Goal: Task Accomplishment & Management: Manage account settings

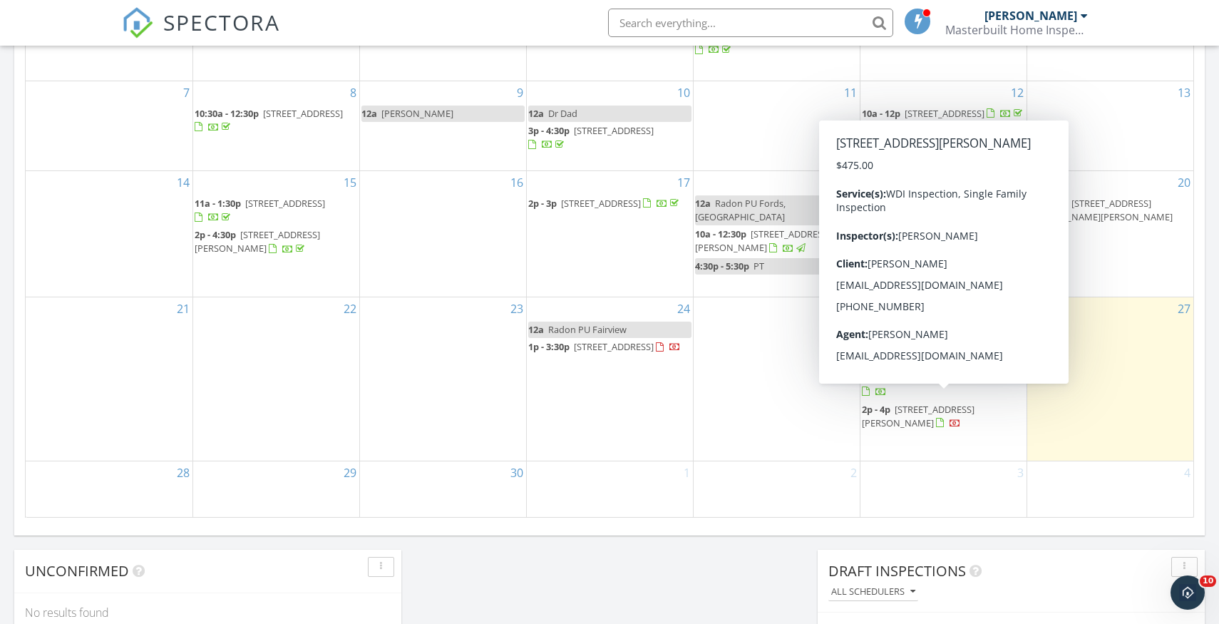
click at [953, 404] on span "5 Wick Dr, Sayreville 08872" at bounding box center [918, 416] width 113 height 26
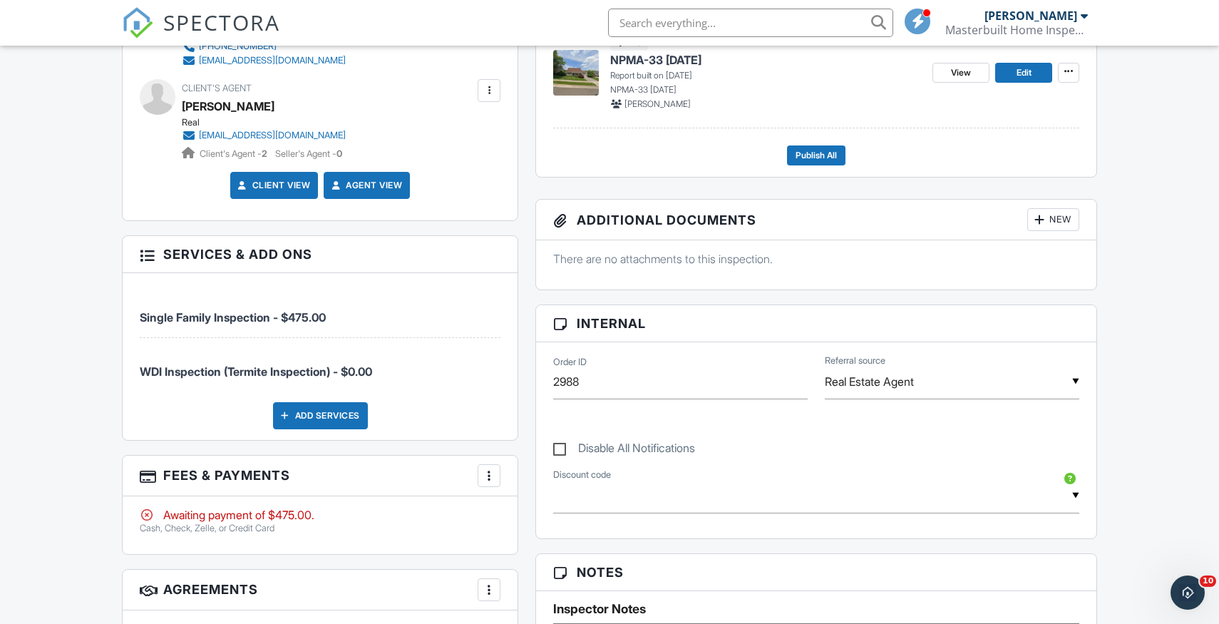
scroll to position [546, 0]
click at [488, 471] on div at bounding box center [489, 475] width 14 height 14
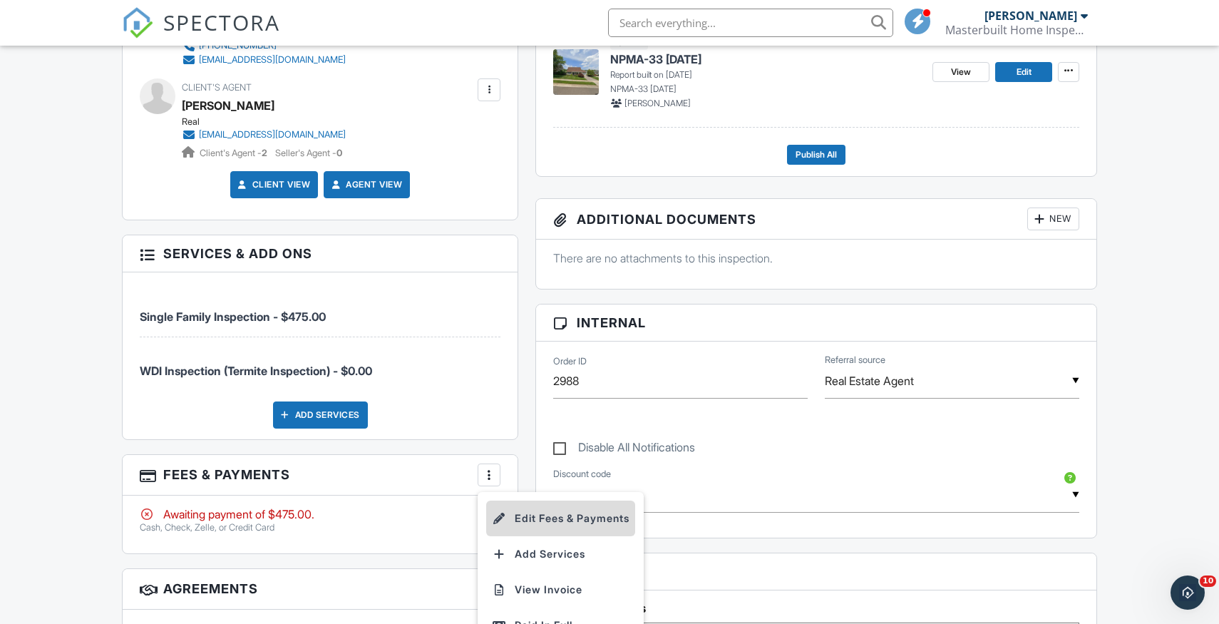
click at [541, 518] on li "Edit Fees & Payments" at bounding box center [560, 518] width 149 height 36
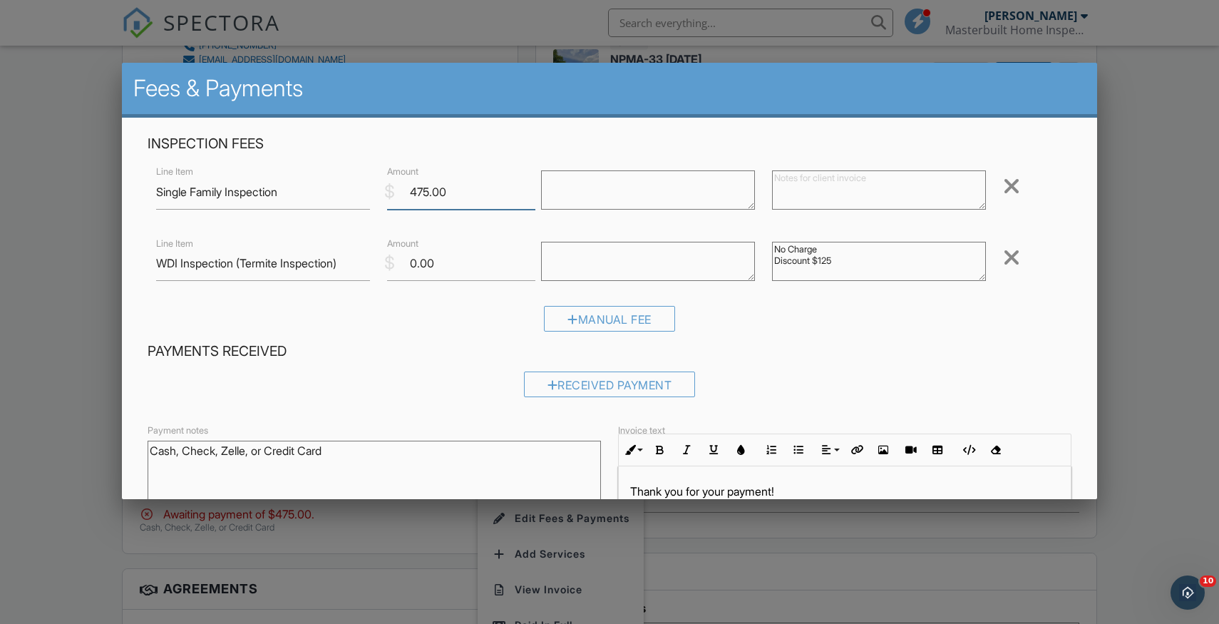
drag, startPoint x: 430, startPoint y: 191, endPoint x: 411, endPoint y: 194, distance: 18.8
click at [411, 194] on input "475.00" at bounding box center [461, 192] width 148 height 35
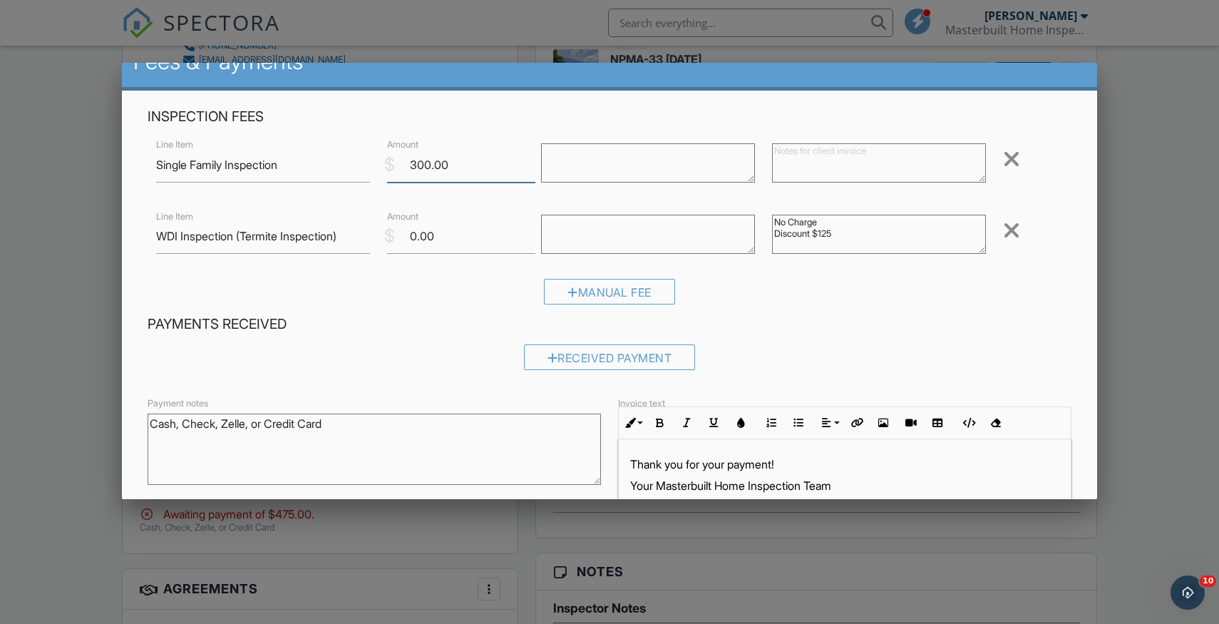
scroll to position [30, 0]
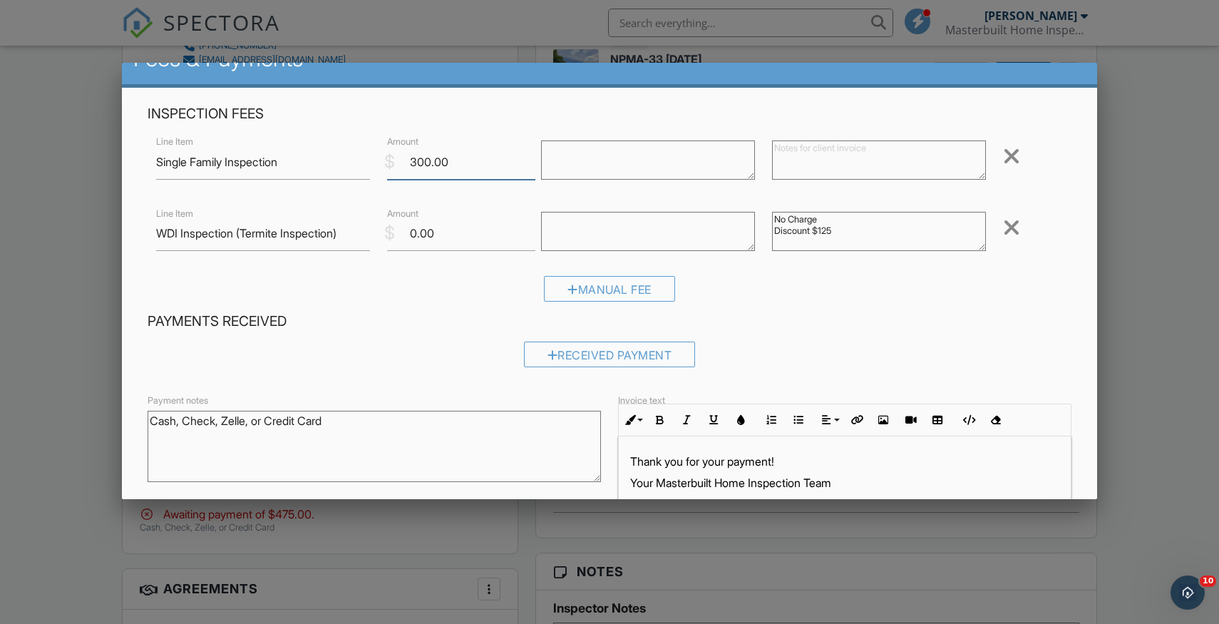
type input "300.00"
click at [789, 155] on textarea at bounding box center [879, 159] width 214 height 39
type textarea "Discount $175"
click at [613, 293] on div "Manual Fee" at bounding box center [609, 289] width 131 height 26
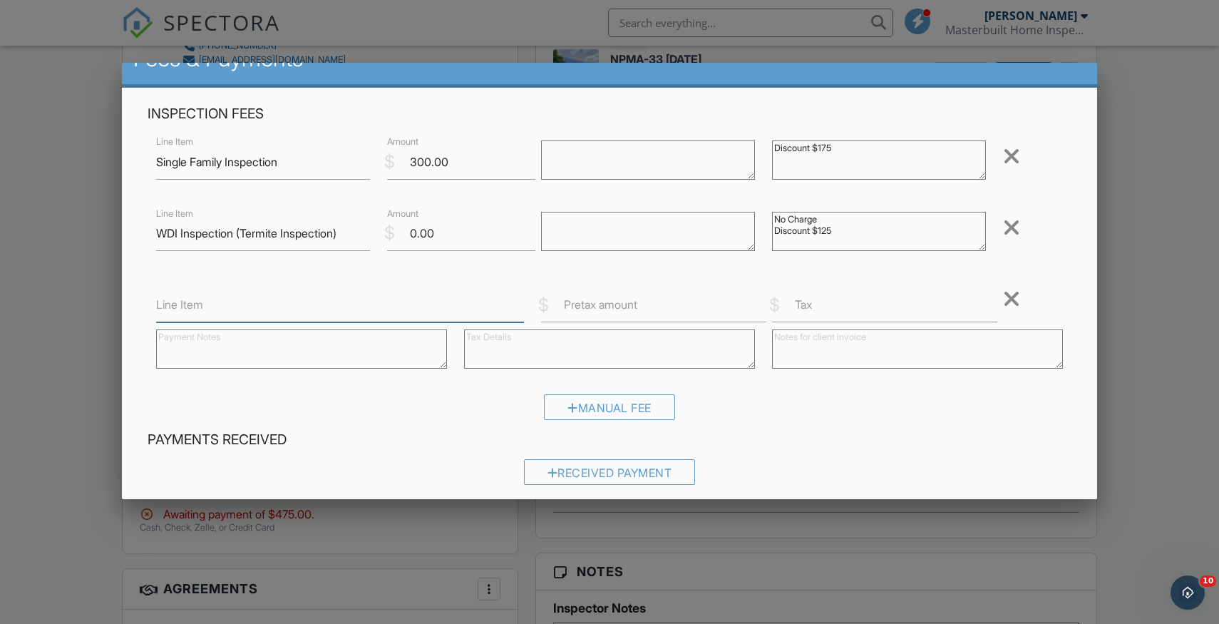
click at [207, 307] on input "Line Item" at bounding box center [340, 304] width 368 height 35
type input "Radon Testing"
click at [575, 313] on input "Pretax amount" at bounding box center [653, 304] width 225 height 35
type input "0"
click at [544, 342] on textarea at bounding box center [609, 348] width 291 height 39
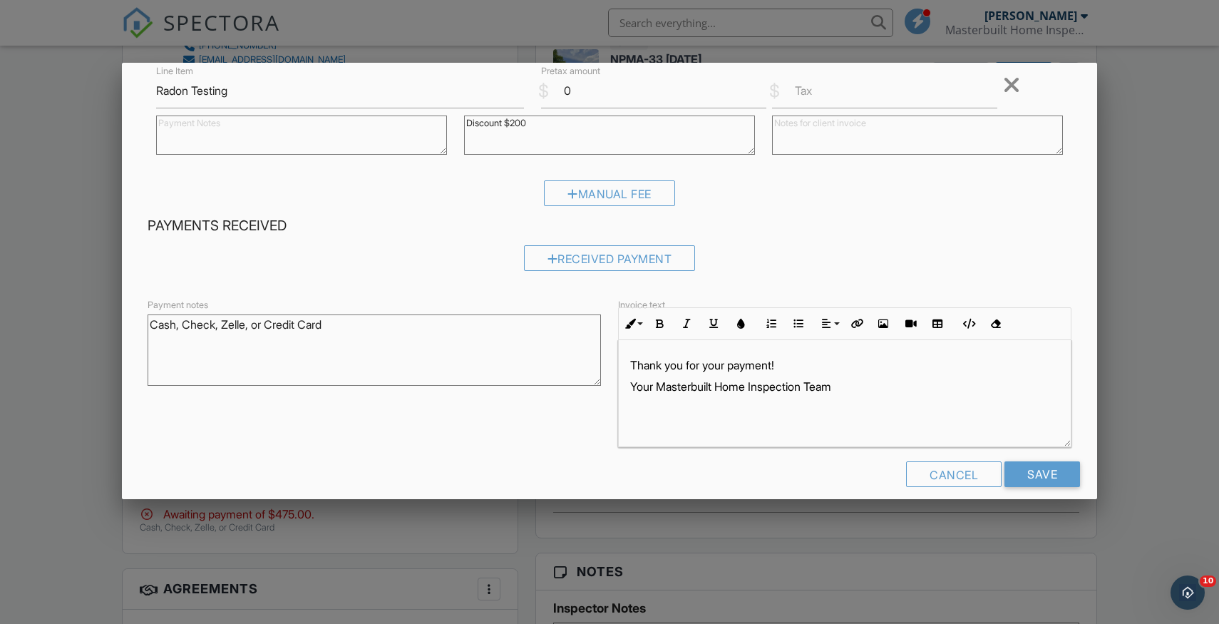
scroll to position [260, 0]
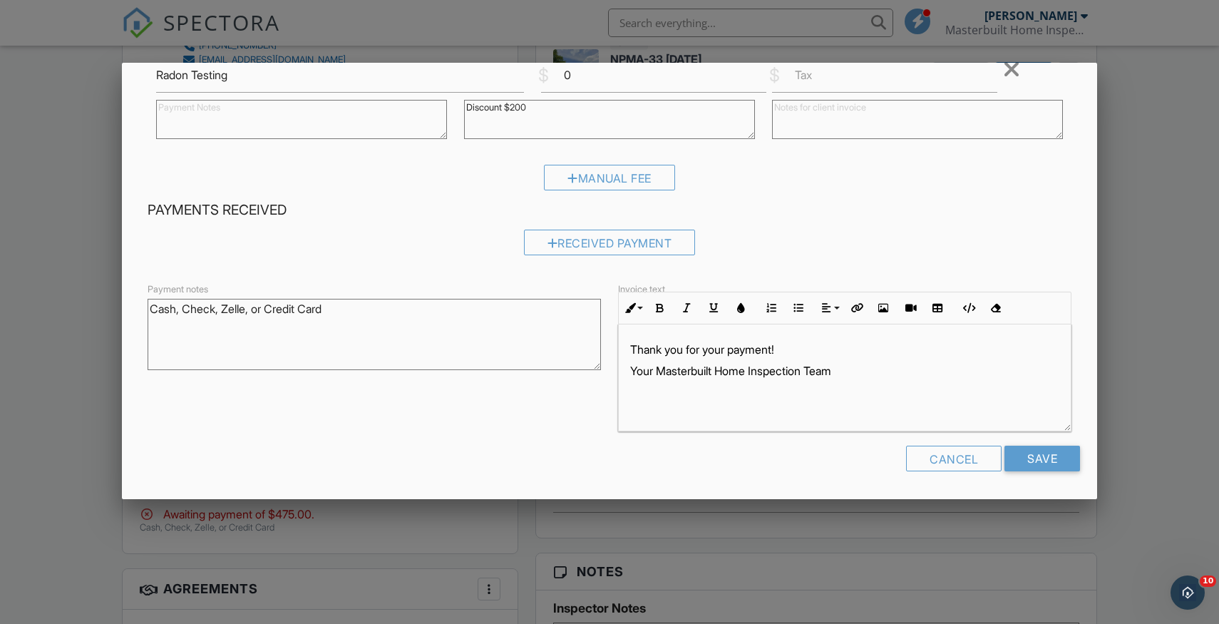
type textarea "Discount $200"
drag, startPoint x: 354, startPoint y: 303, endPoint x: 250, endPoint y: 309, distance: 104.2
click at [250, 309] on textarea "Cash, Check, Zelle, or Credit Card" at bounding box center [374, 334] width 453 height 71
drag, startPoint x: 225, startPoint y: 308, endPoint x: 133, endPoint y: 309, distance: 92.7
click at [133, 309] on div "Inspection Fees Line Item Single Family Inspection $ Amount 300.00 Discount $17…" at bounding box center [609, 179] width 975 height 642
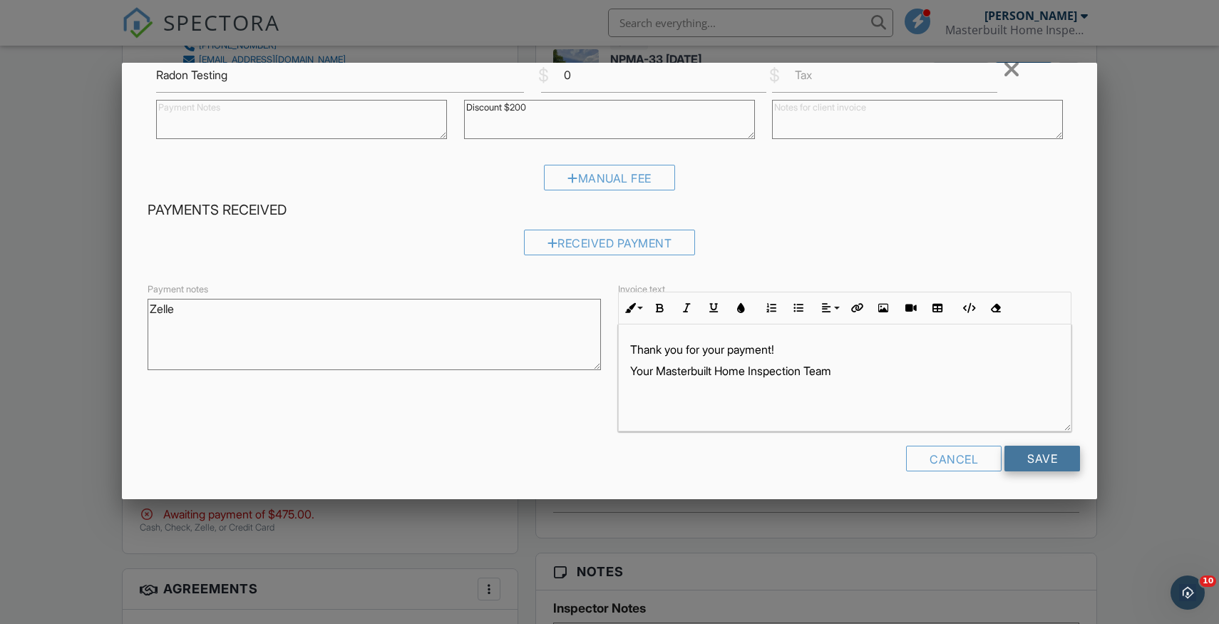
type textarea "Zelle"
click at [1031, 470] on input "Save" at bounding box center [1043, 459] width 76 height 26
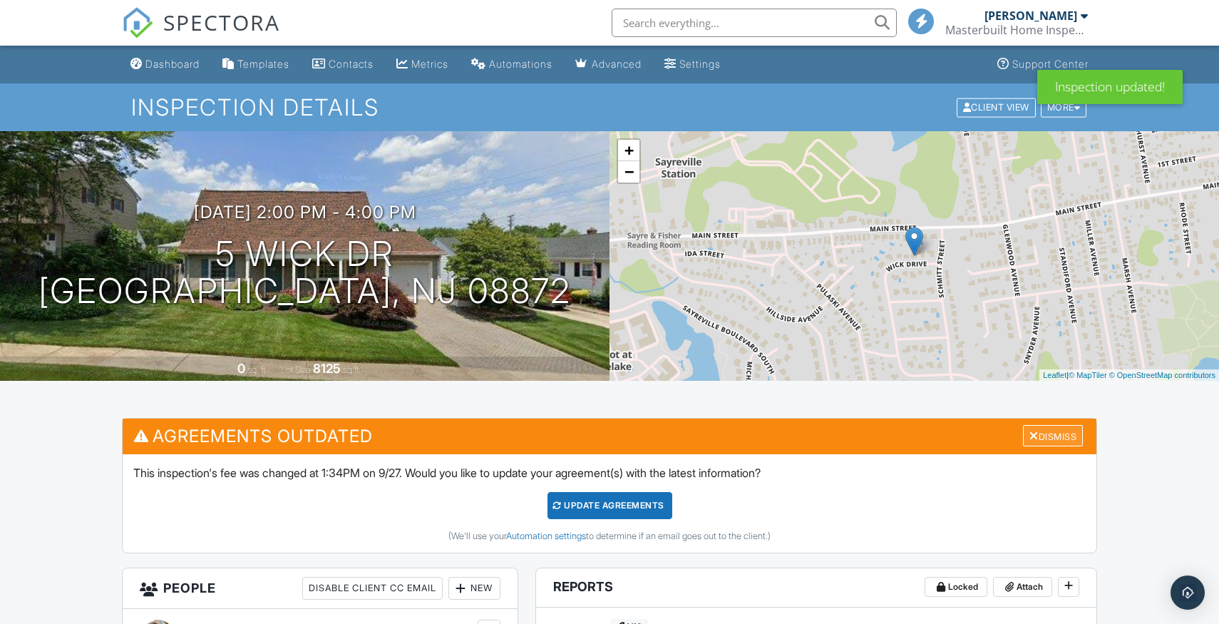
click at [1044, 440] on div "Dismiss" at bounding box center [1053, 436] width 60 height 22
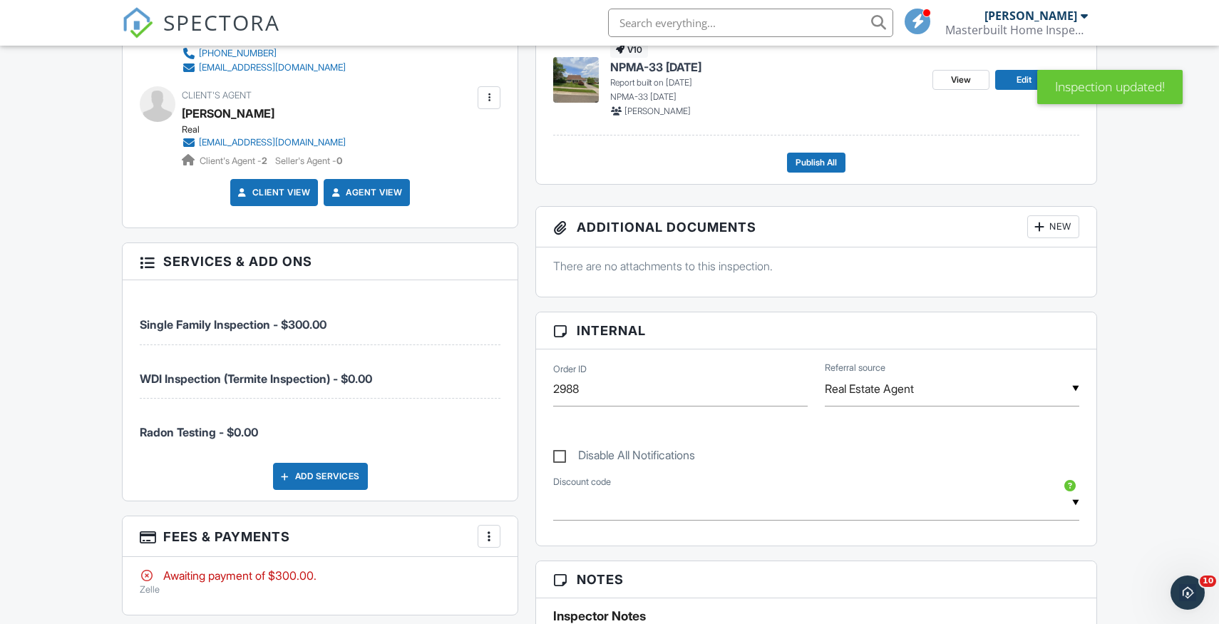
scroll to position [542, 0]
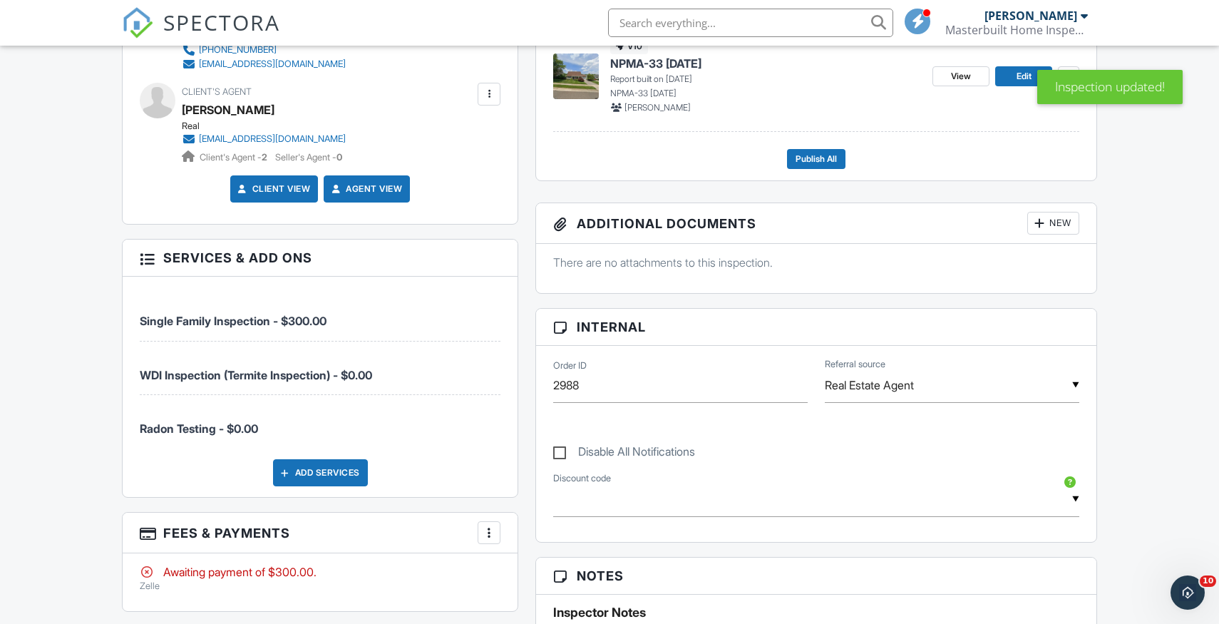
click at [488, 533] on div at bounding box center [489, 532] width 14 height 14
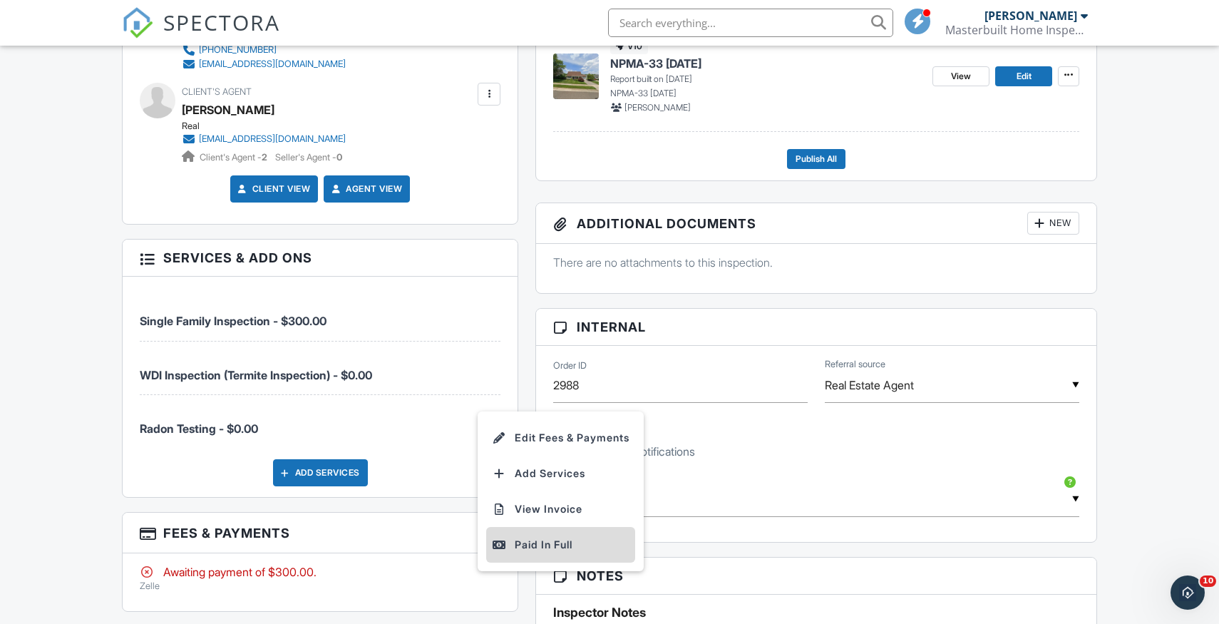
click at [545, 547] on div "Paid In Full" at bounding box center [561, 544] width 138 height 17
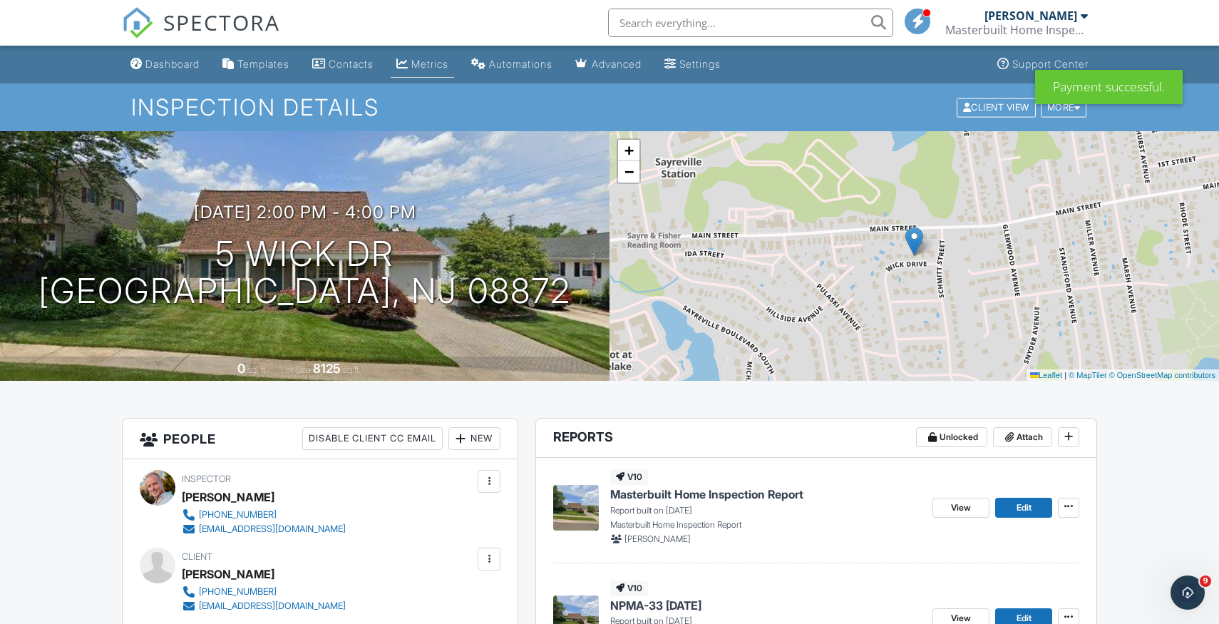
click at [448, 66] on div "Metrics" at bounding box center [429, 64] width 37 height 12
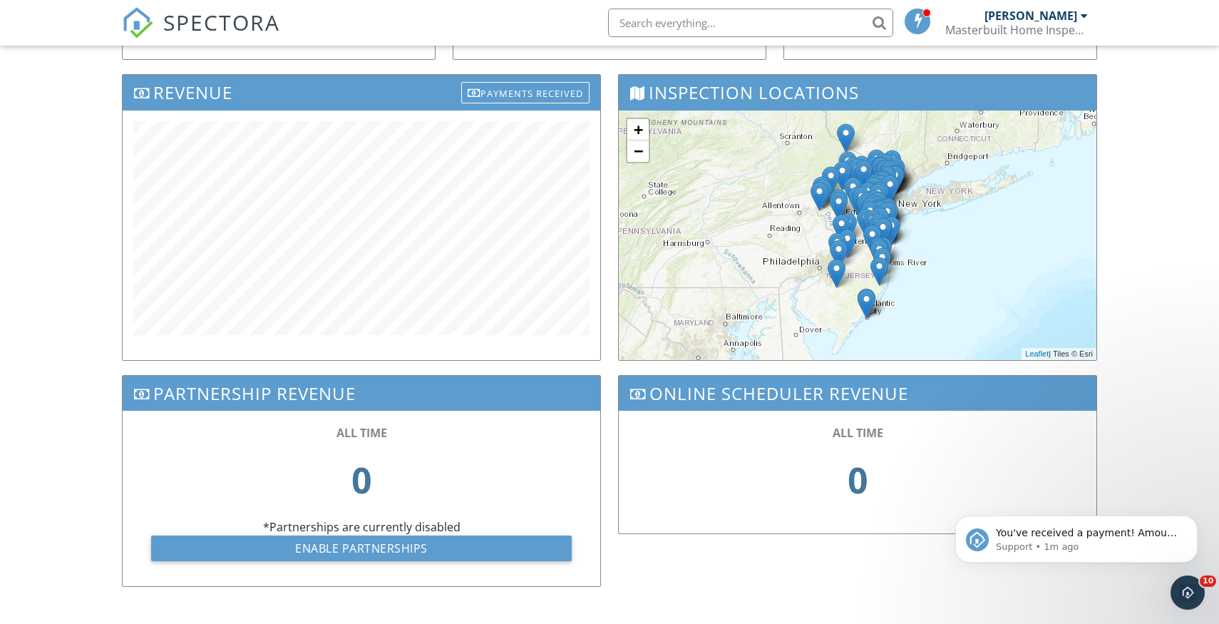
scroll to position [471, 0]
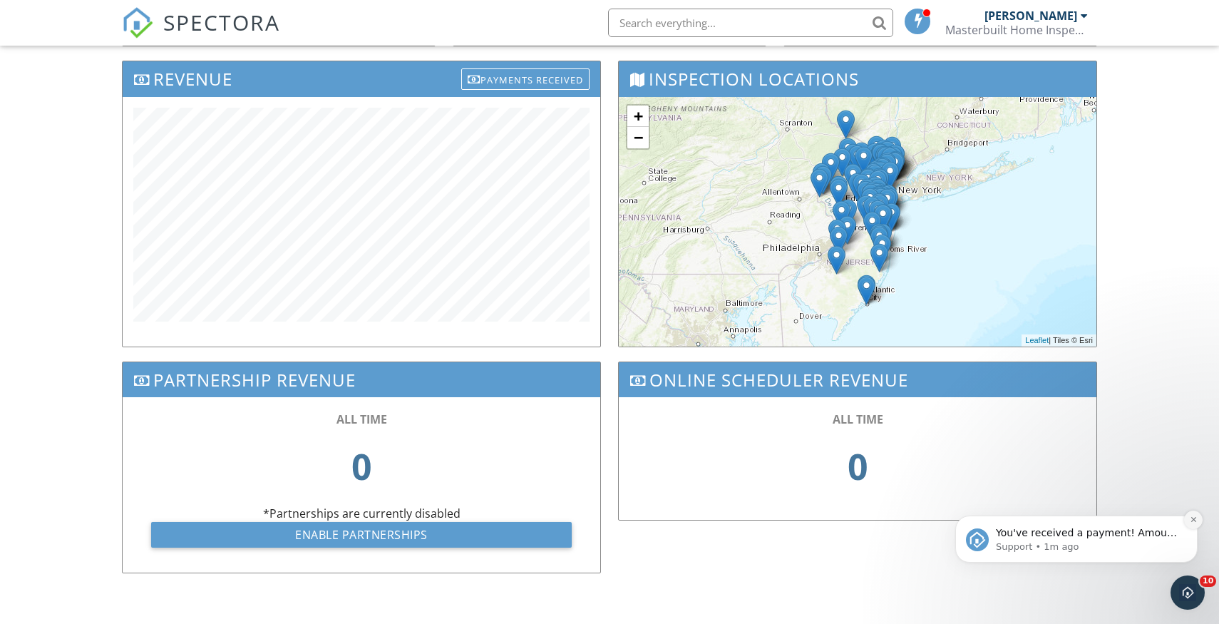
click at [1193, 524] on button "Dismiss notification" at bounding box center [1193, 519] width 19 height 19
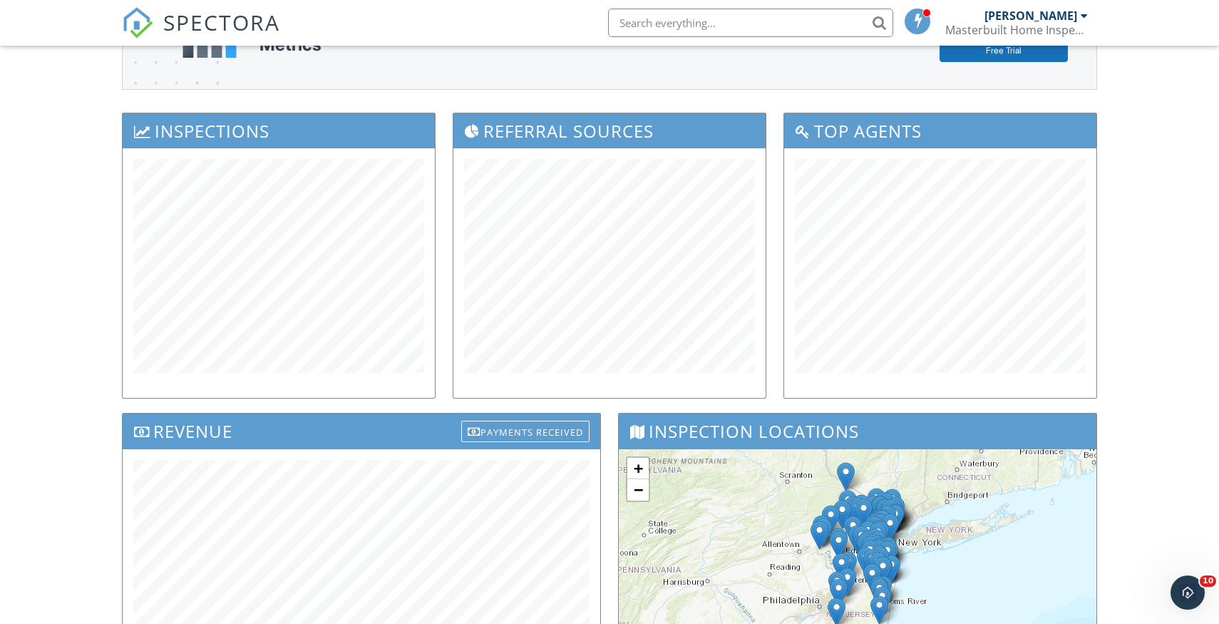
scroll to position [0, 0]
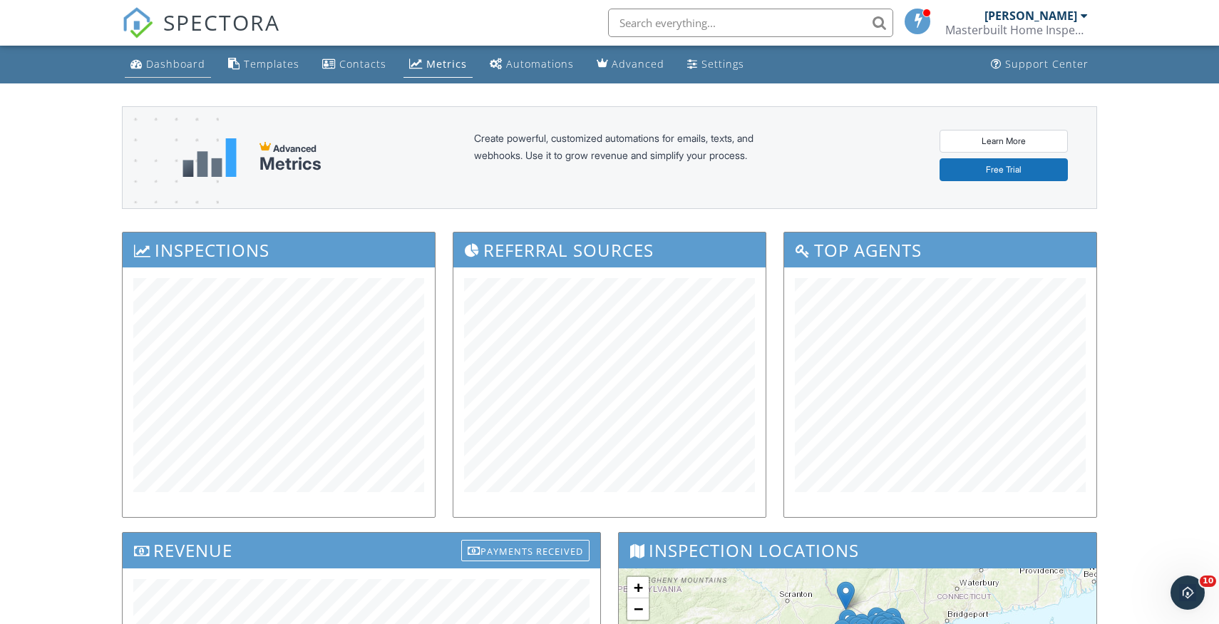
click at [182, 67] on div "Dashboard" at bounding box center [175, 64] width 59 height 14
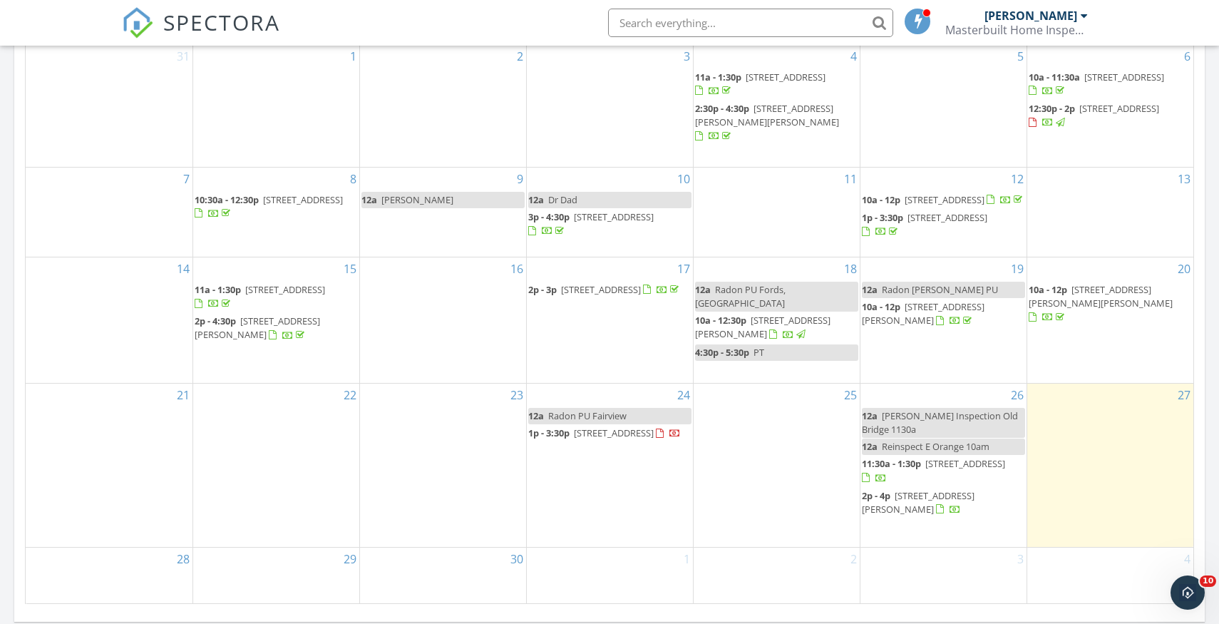
scroll to position [707, 0]
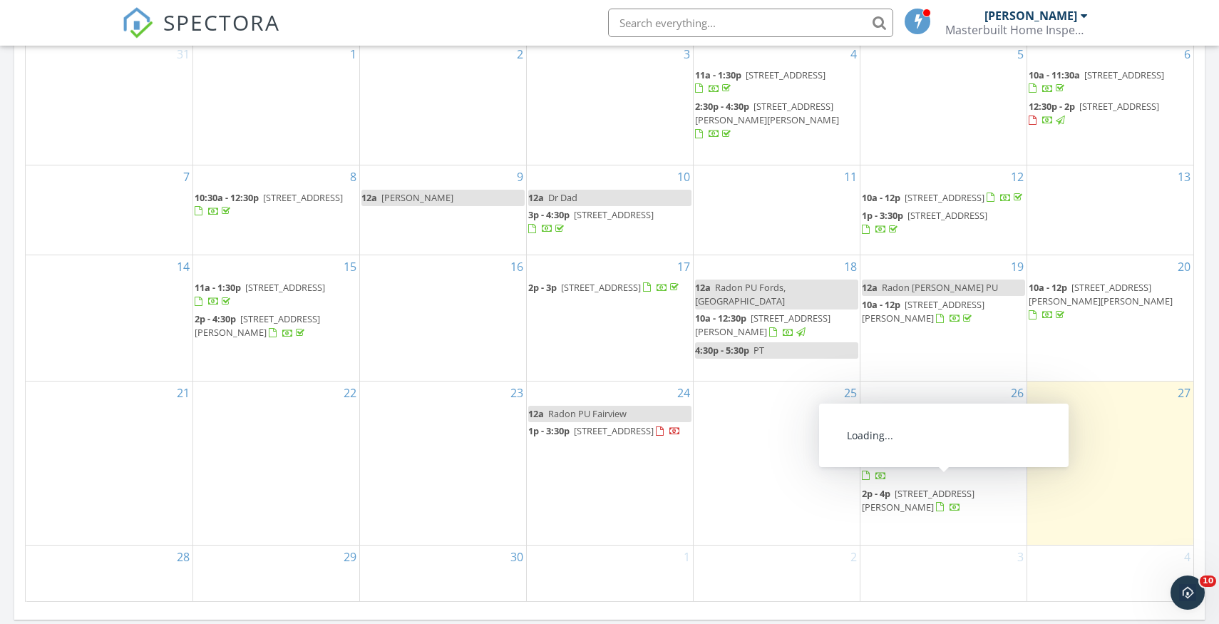
click at [952, 488] on span "[STREET_ADDRESS][PERSON_NAME]" at bounding box center [918, 500] width 113 height 26
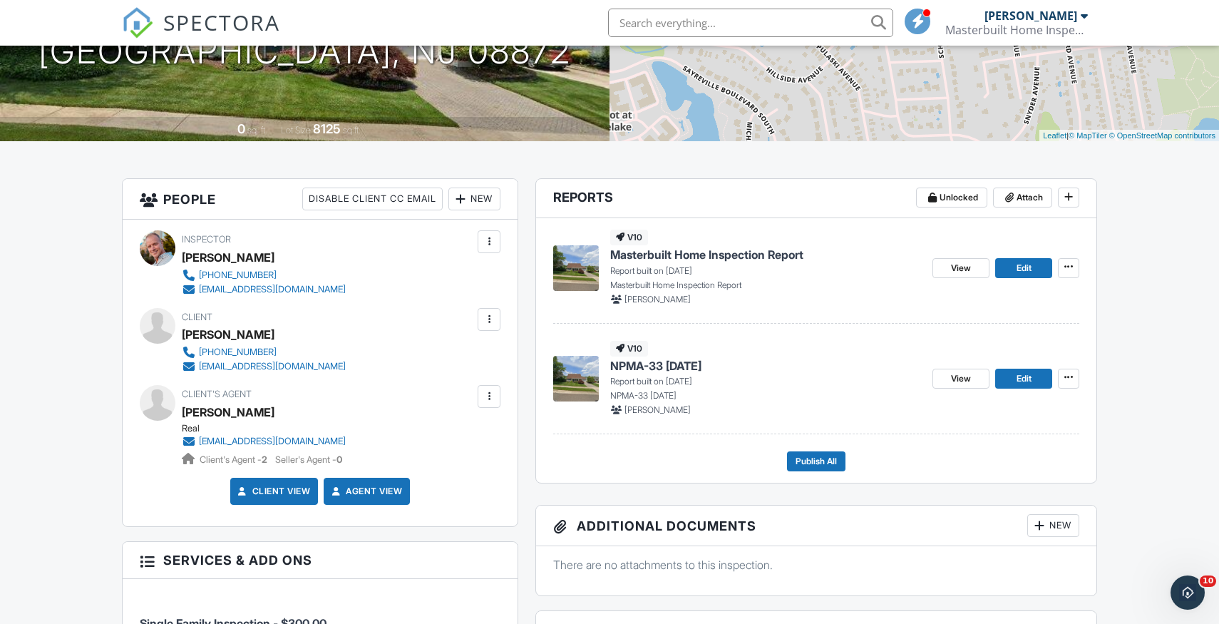
scroll to position [242, 0]
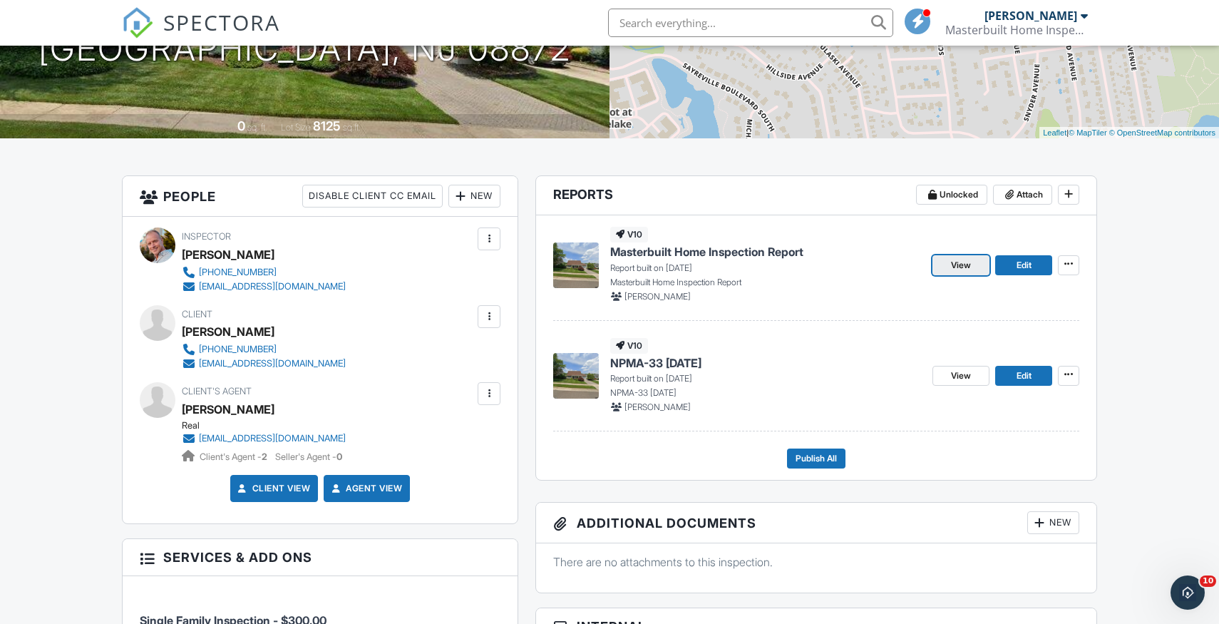
click at [961, 266] on span "View" at bounding box center [961, 265] width 20 height 14
click at [684, 371] on span "NPMA-33 [DATE]" at bounding box center [655, 363] width 91 height 16
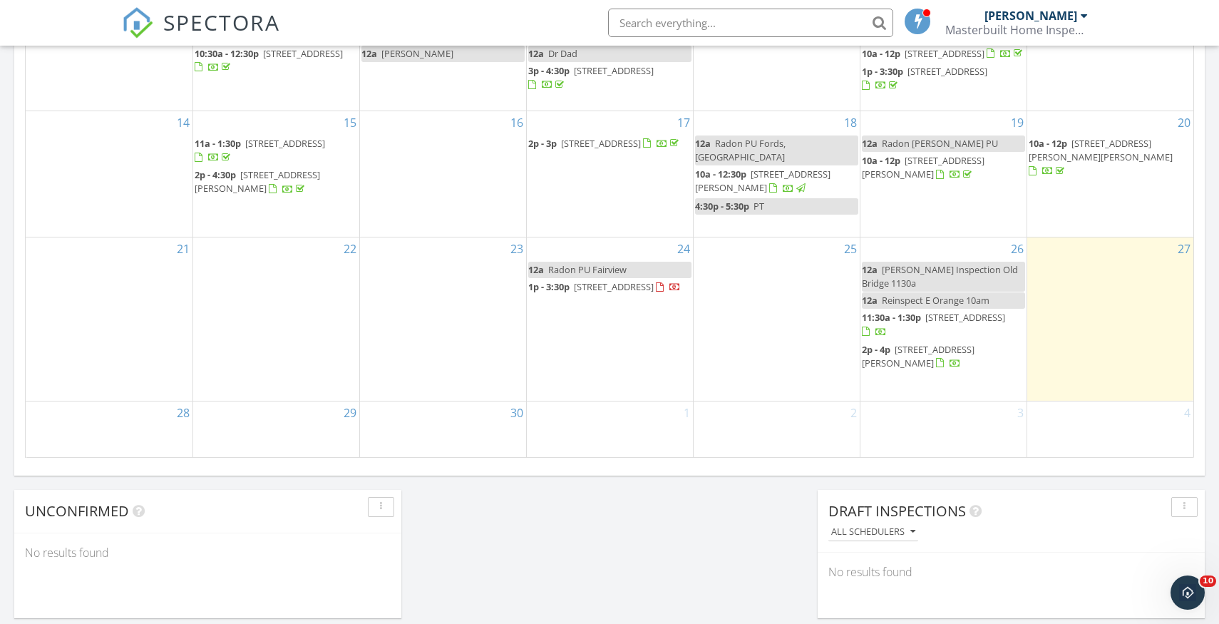
scroll to position [854, 0]
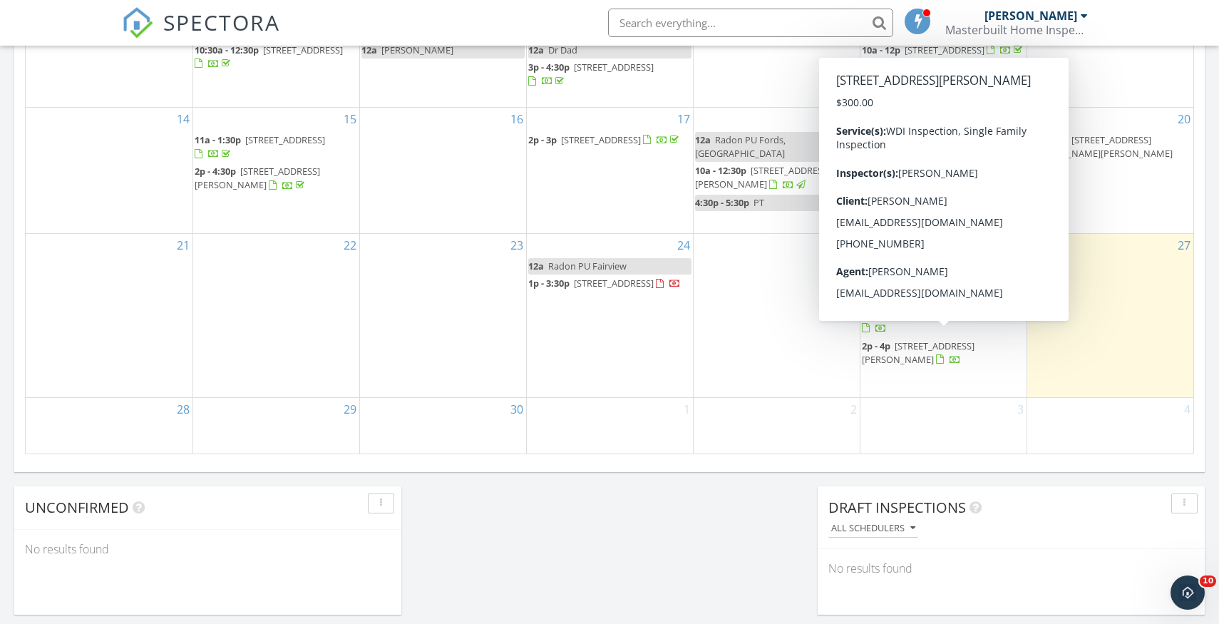
click at [956, 342] on span "[STREET_ADDRESS][PERSON_NAME]" at bounding box center [918, 352] width 113 height 26
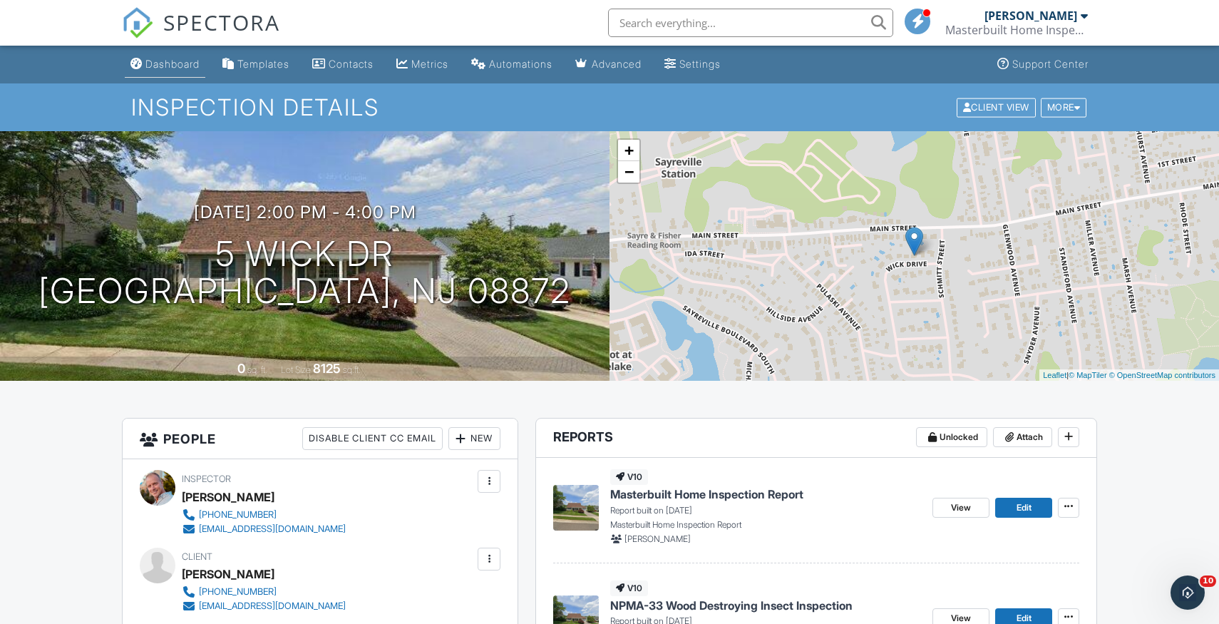
click at [161, 62] on div "Dashboard" at bounding box center [172, 64] width 54 height 12
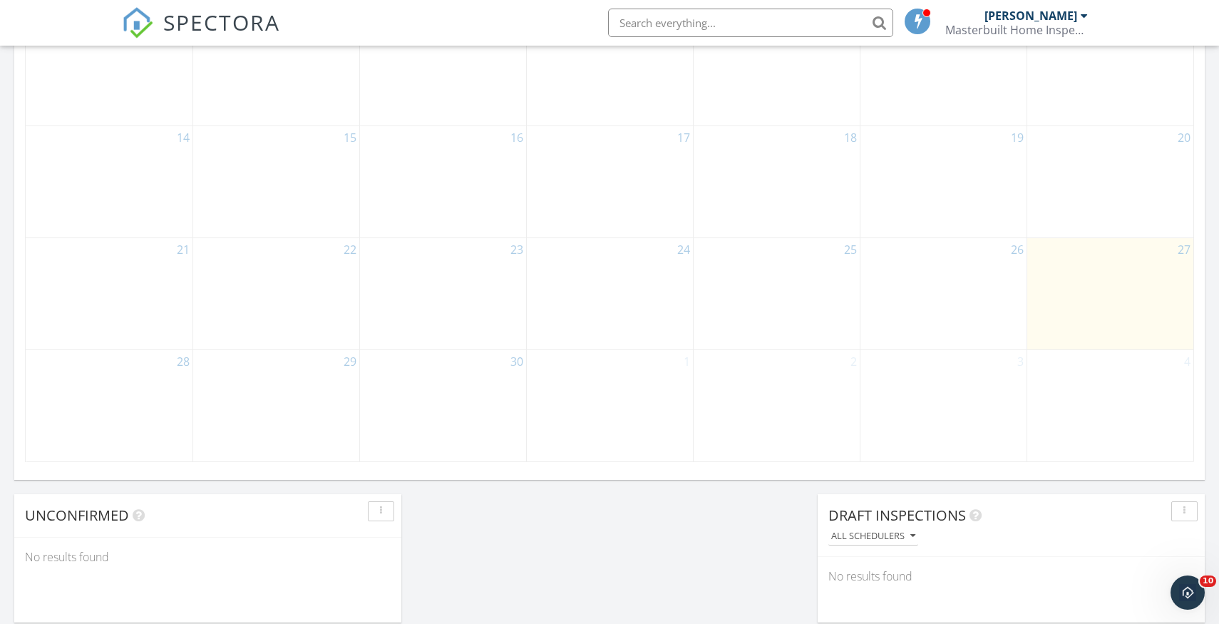
scroll to position [848, 0]
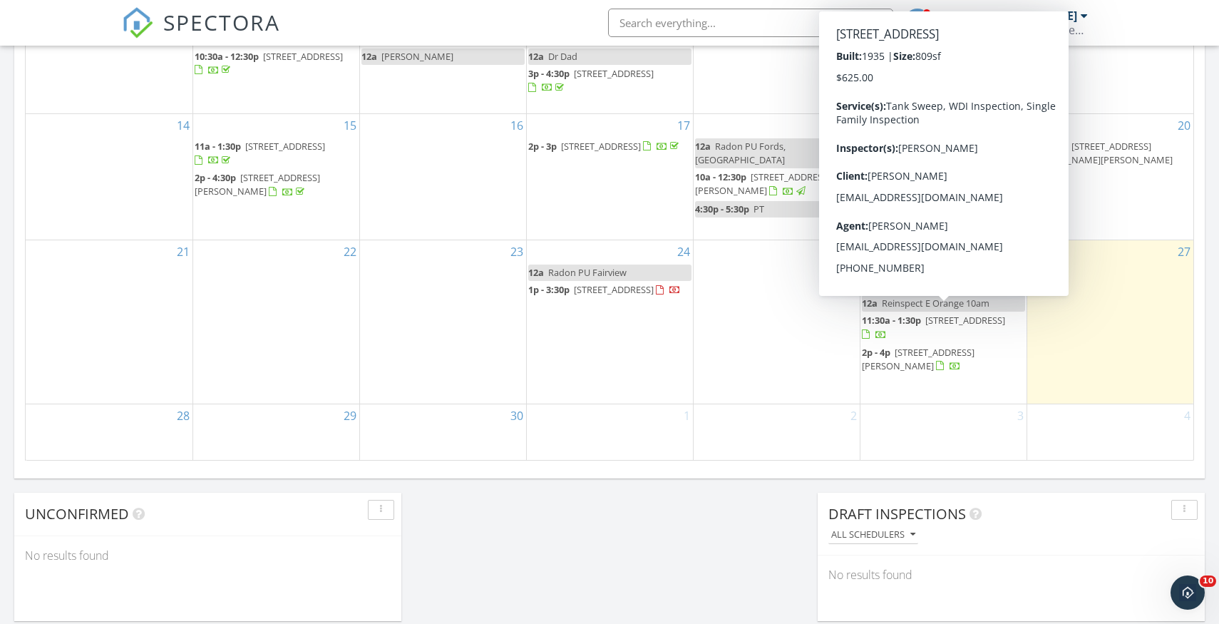
click at [980, 315] on span "198 Hillcrest Ave, Old Bridge 08879" at bounding box center [965, 320] width 80 height 13
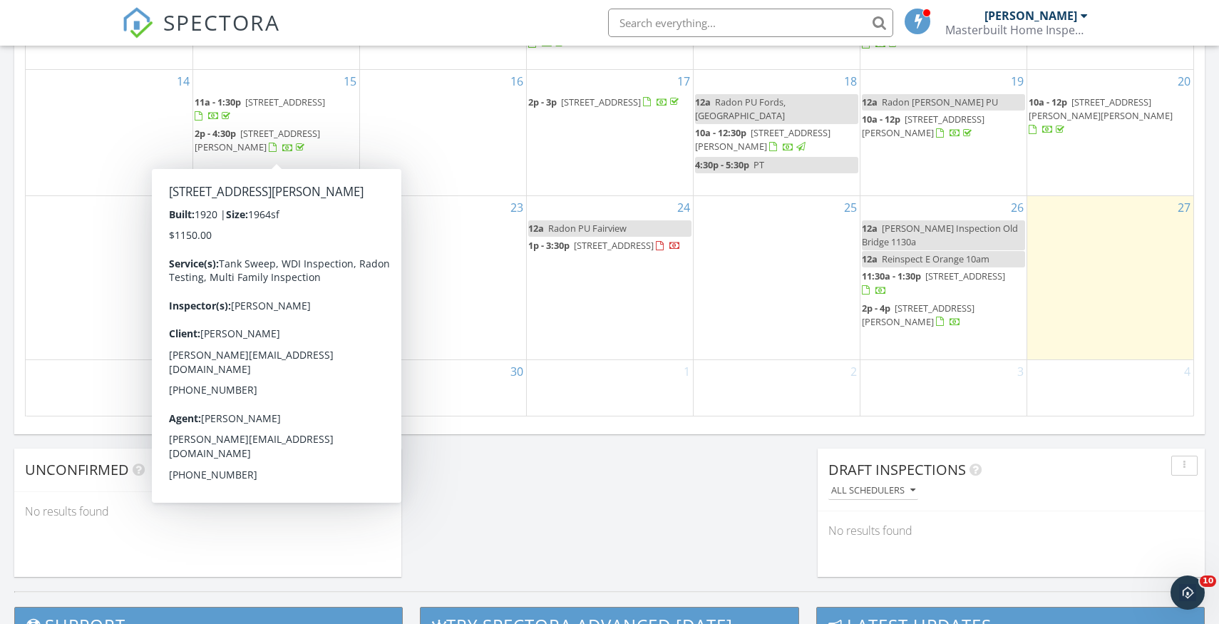
scroll to position [890, 0]
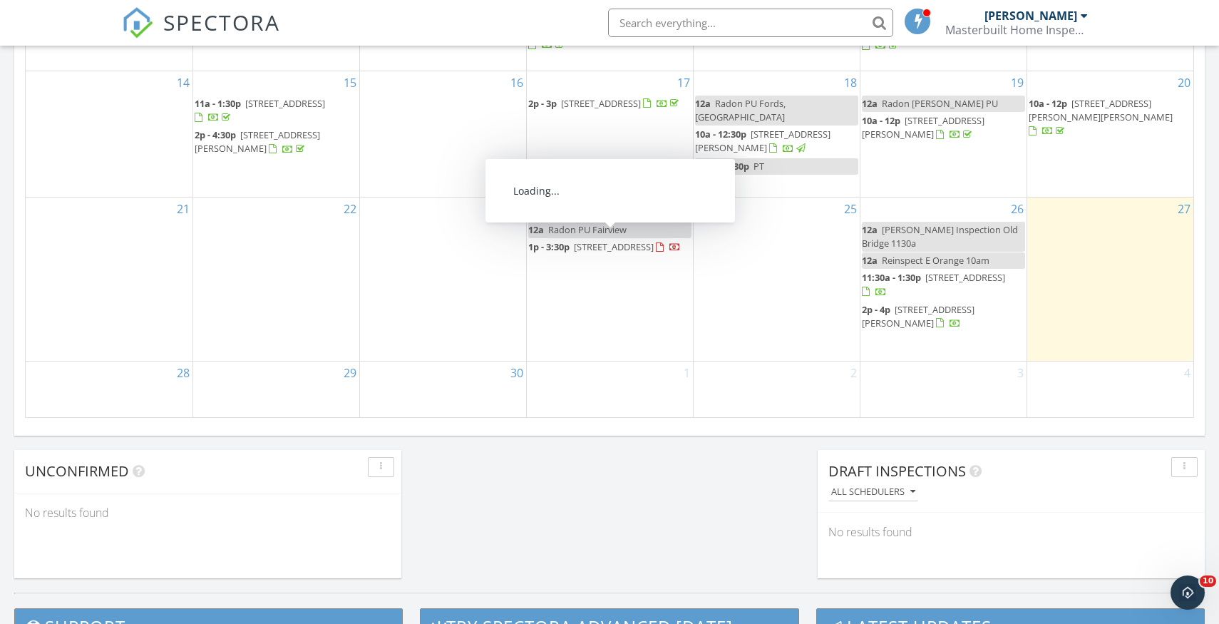
click at [639, 243] on span "[STREET_ADDRESS]" at bounding box center [614, 246] width 80 height 13
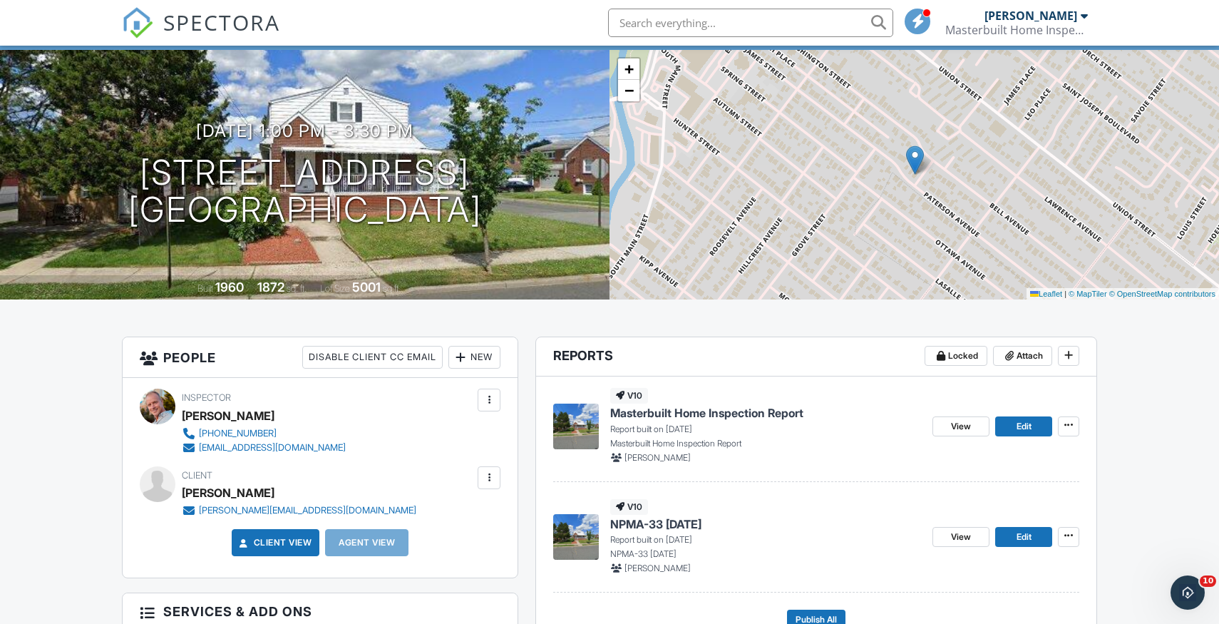
click at [672, 414] on span "Masterbuilt Home Inspection Report" at bounding box center [706, 413] width 193 height 16
